Goal: Unclear

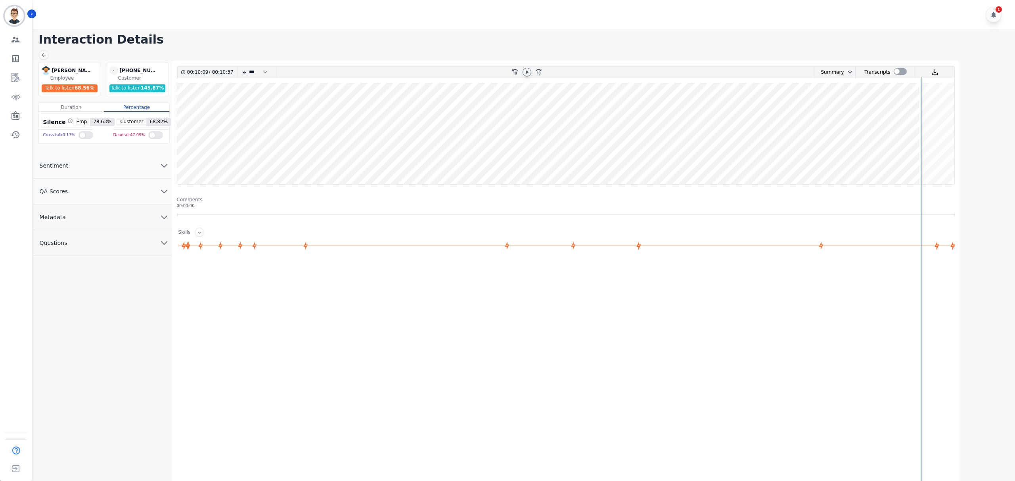
click at [526, 75] on icon at bounding box center [527, 72] width 6 height 6
click at [267, 348] on div at bounding box center [568, 342] width 782 height 159
